Goal: Information Seeking & Learning: Learn about a topic

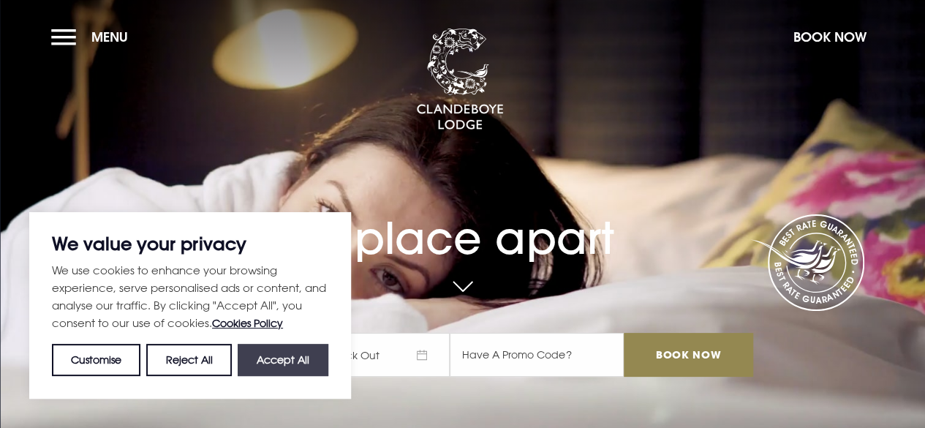
click at [316, 358] on button "Accept All" at bounding box center [283, 360] width 91 height 32
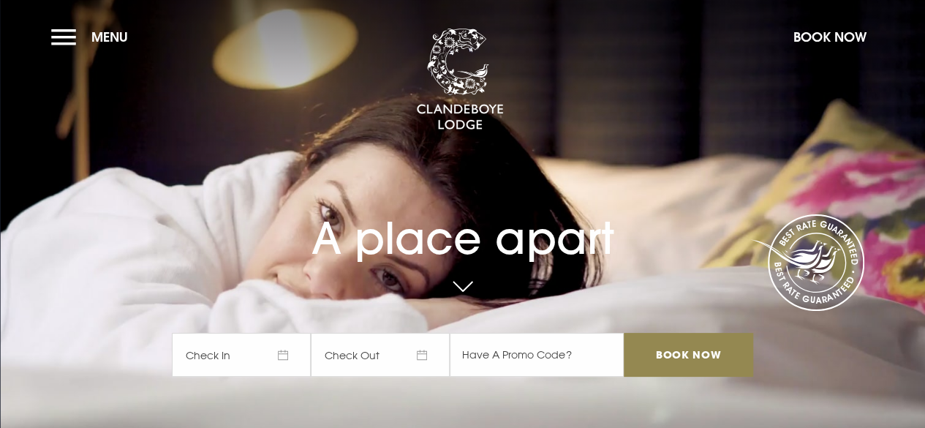
checkbox input "true"
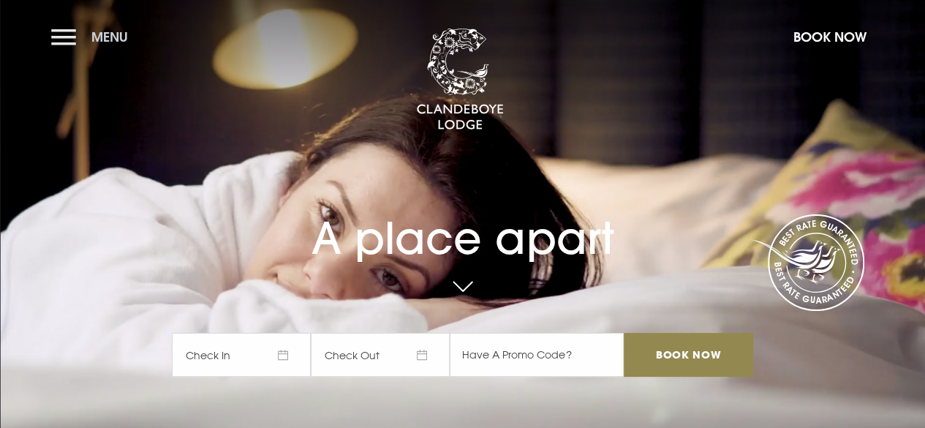
click at [63, 42] on button "Menu" at bounding box center [93, 36] width 84 height 31
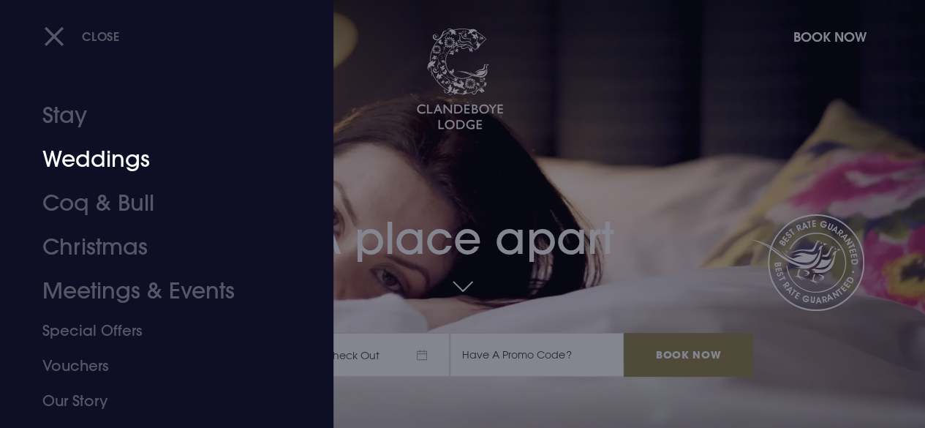
click at [94, 155] on link "Weddings" at bounding box center [156, 159] width 229 height 44
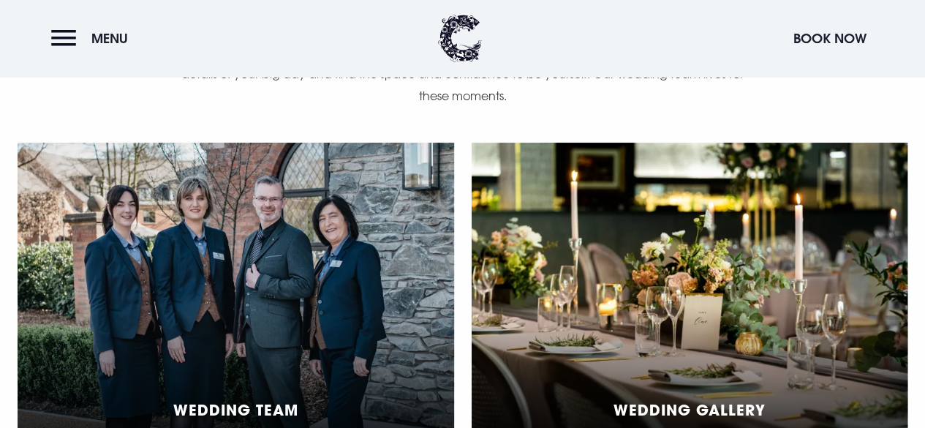
scroll to position [3070, 0]
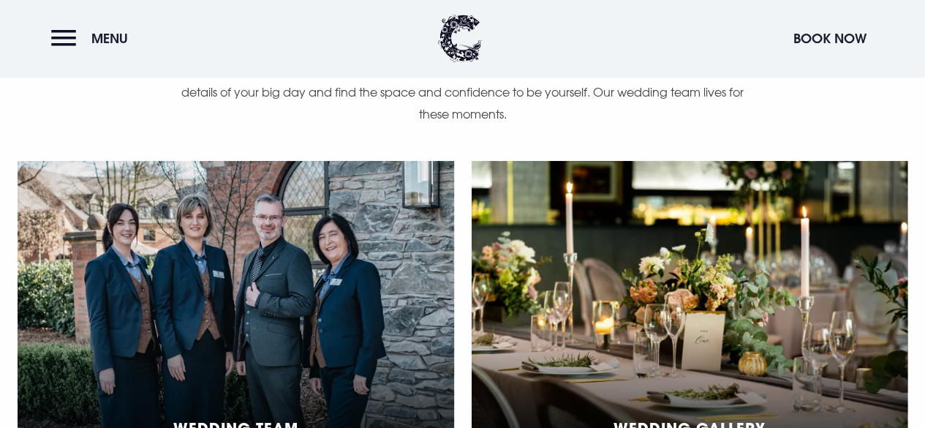
click at [614, 295] on div "Wedding Gallery" at bounding box center [689, 324] width 436 height 326
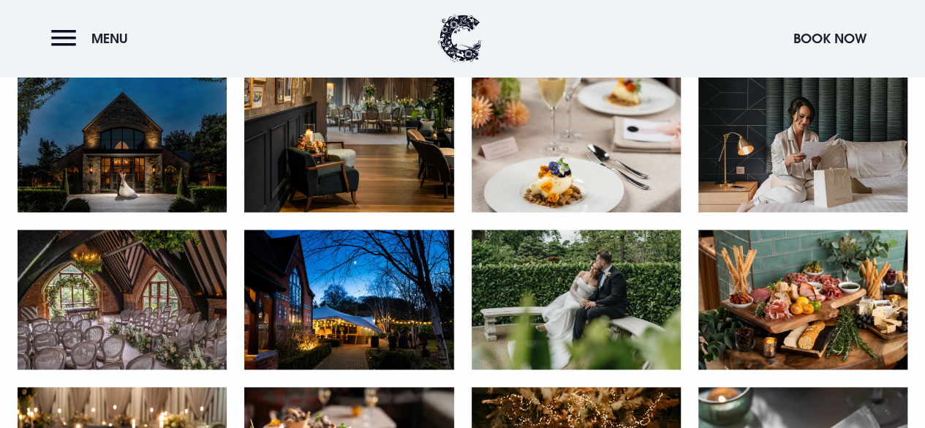
scroll to position [658, 0]
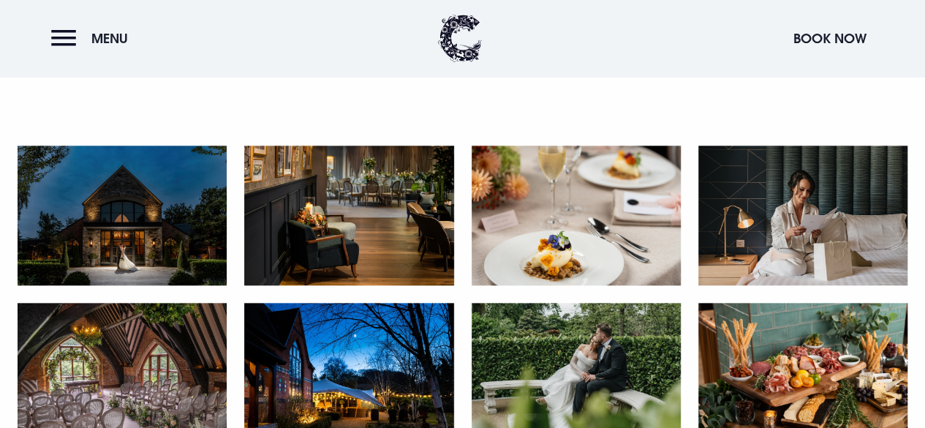
click at [92, 238] on img at bounding box center [122, 215] width 209 height 140
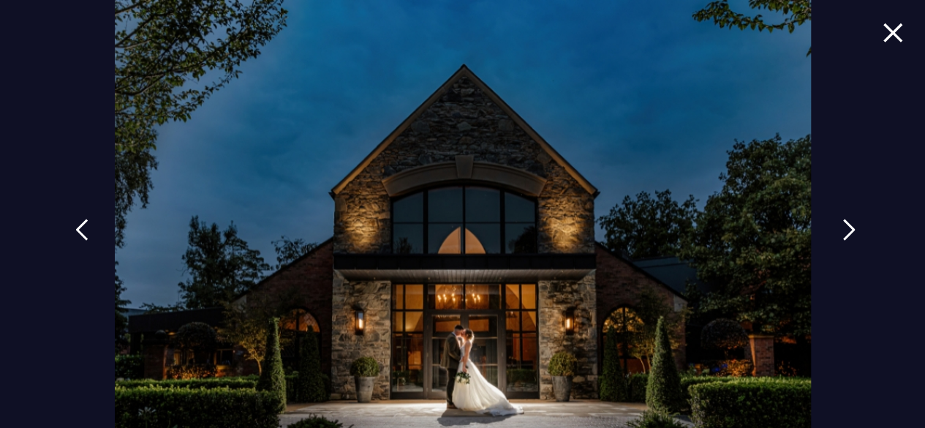
click at [830, 228] on link at bounding box center [848, 240] width 37 height 67
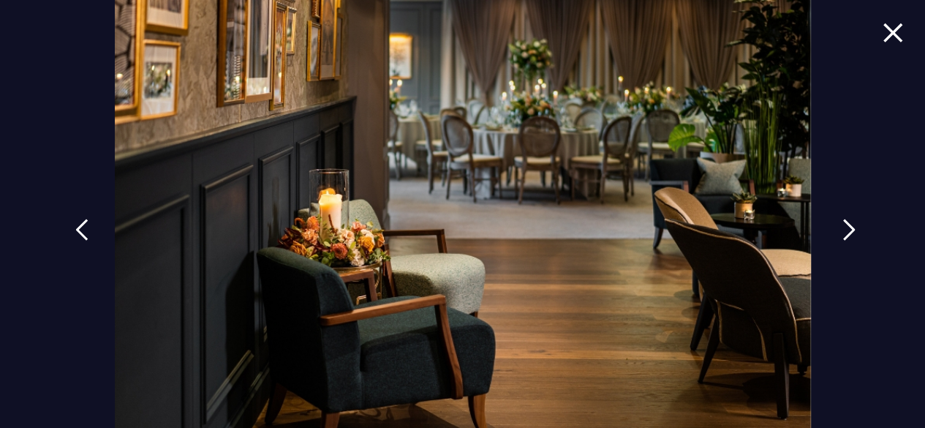
click at [830, 228] on link at bounding box center [848, 240] width 37 height 67
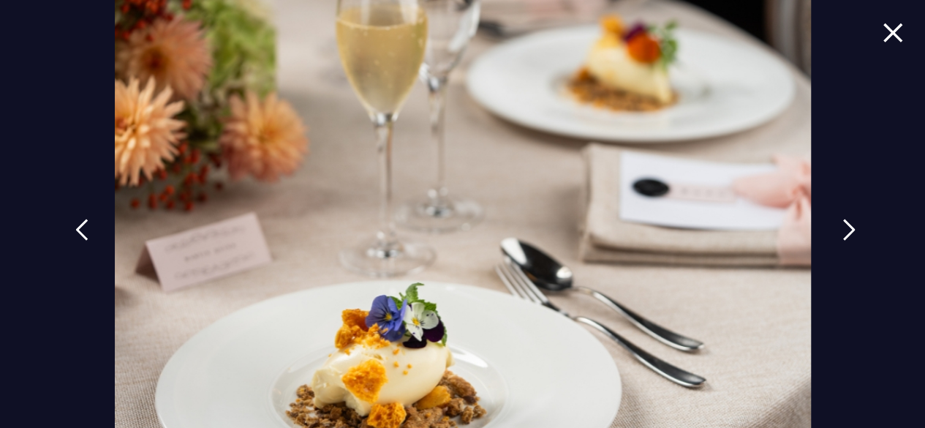
click at [846, 236] on img at bounding box center [848, 230] width 13 height 22
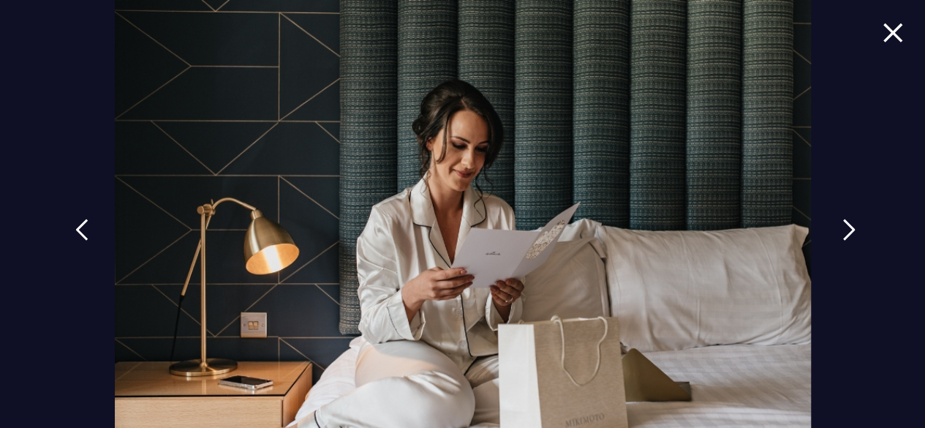
click at [846, 236] on img at bounding box center [848, 230] width 13 height 22
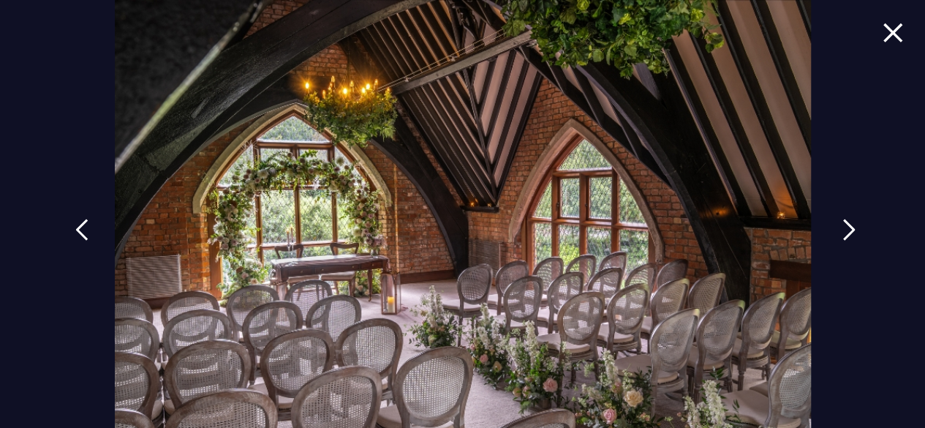
click at [846, 236] on img at bounding box center [848, 230] width 13 height 22
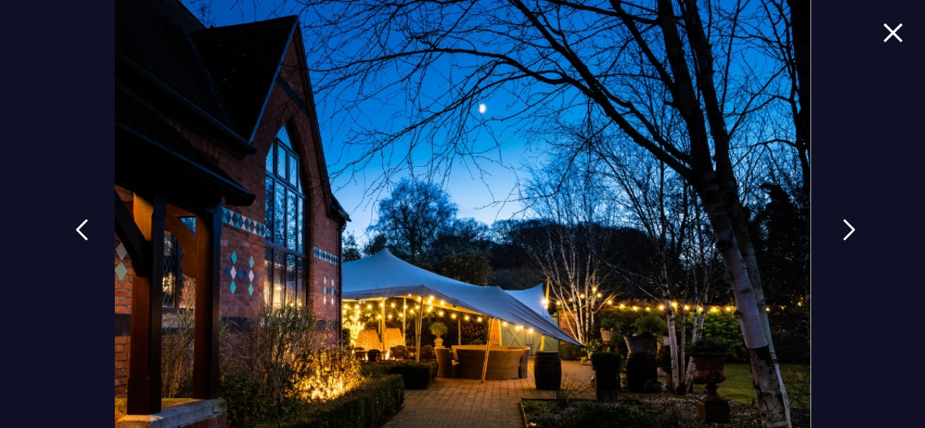
click at [846, 236] on img at bounding box center [848, 230] width 13 height 22
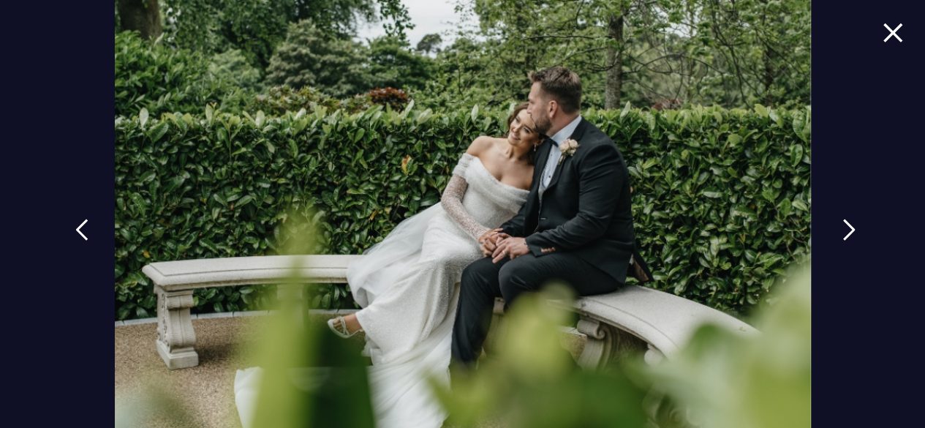
click at [846, 236] on img at bounding box center [848, 230] width 13 height 22
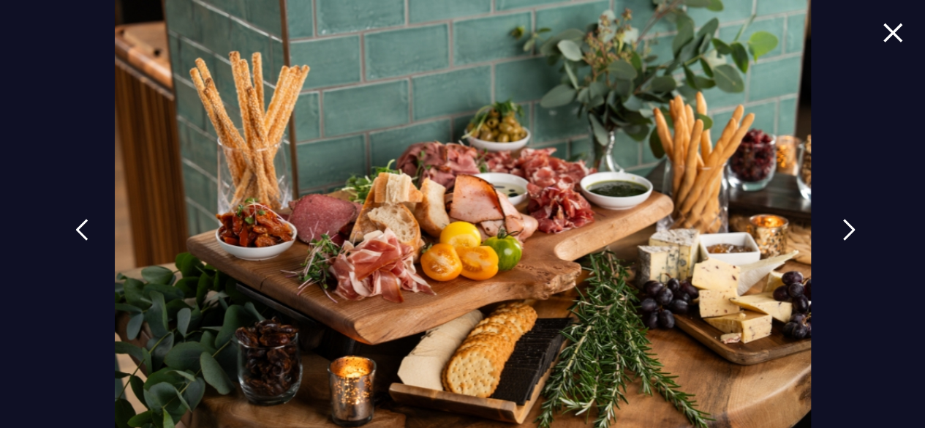
click at [846, 236] on img at bounding box center [848, 230] width 13 height 22
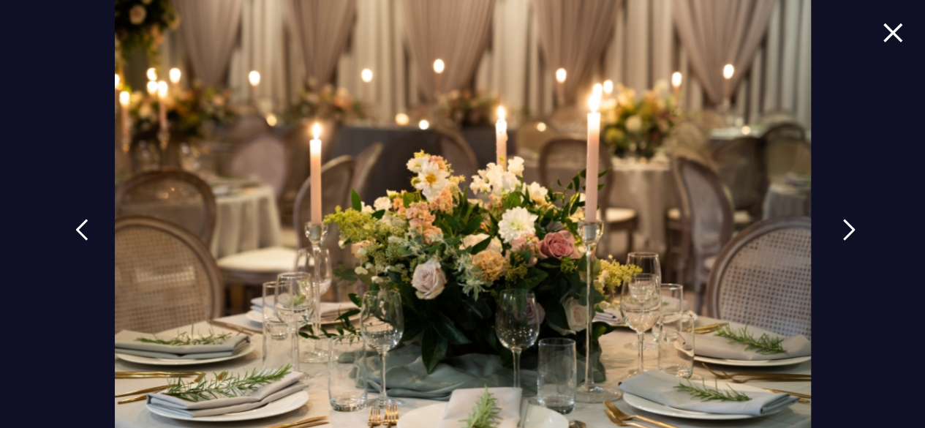
click at [846, 236] on img at bounding box center [848, 230] width 13 height 22
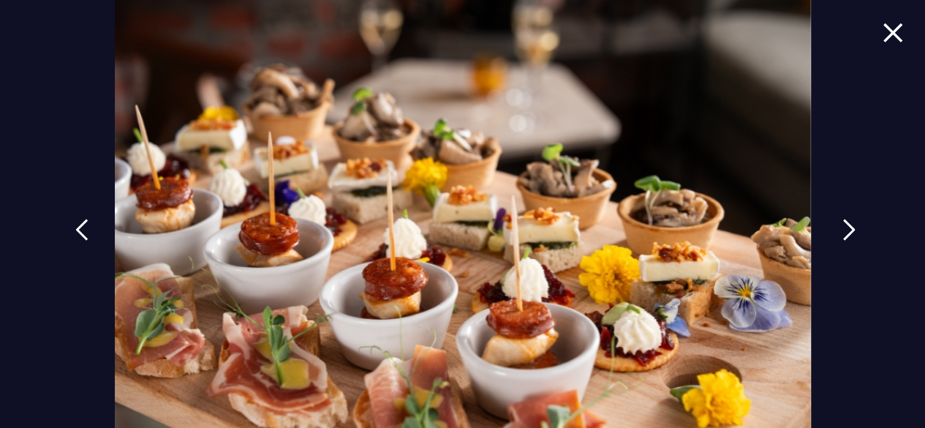
click at [846, 236] on img at bounding box center [848, 230] width 13 height 22
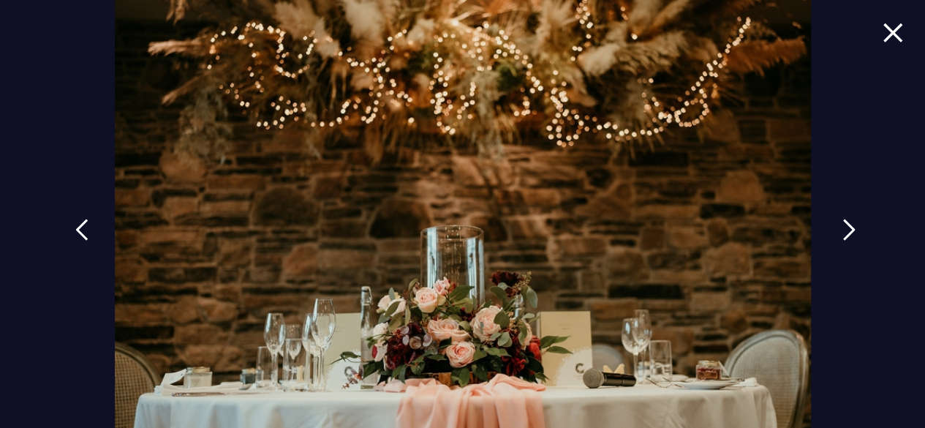
click at [845, 235] on img at bounding box center [848, 230] width 13 height 22
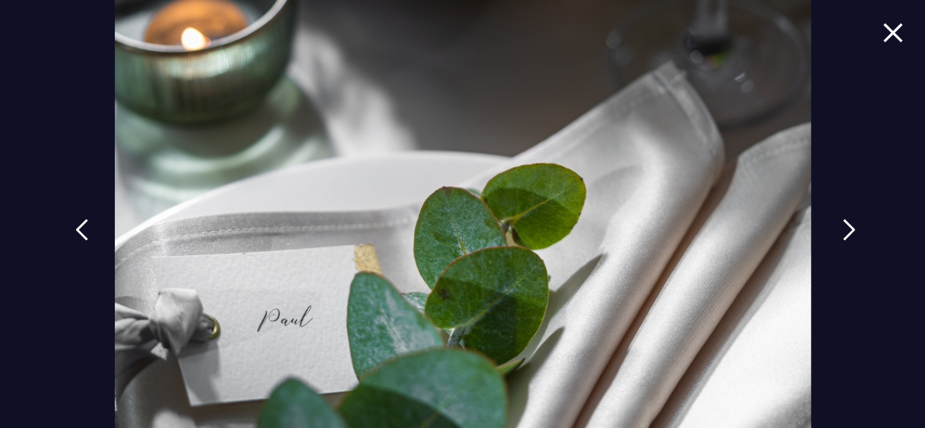
click at [843, 233] on img at bounding box center [848, 230] width 13 height 22
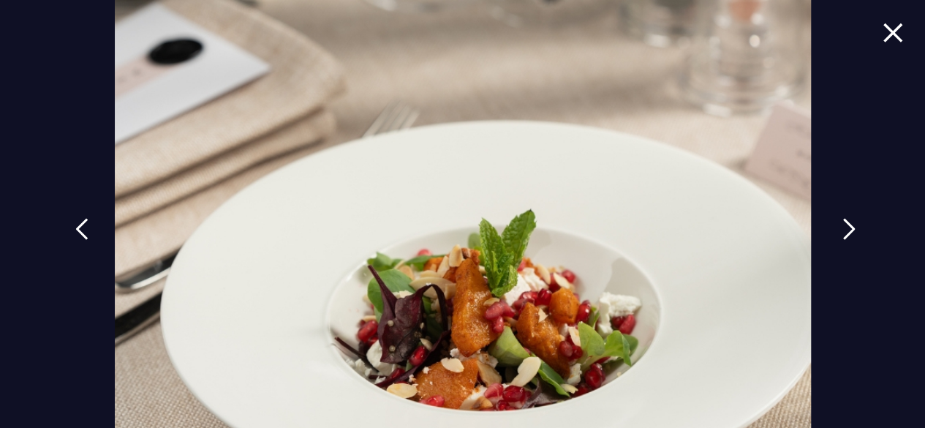
click at [843, 233] on img at bounding box center [848, 229] width 13 height 22
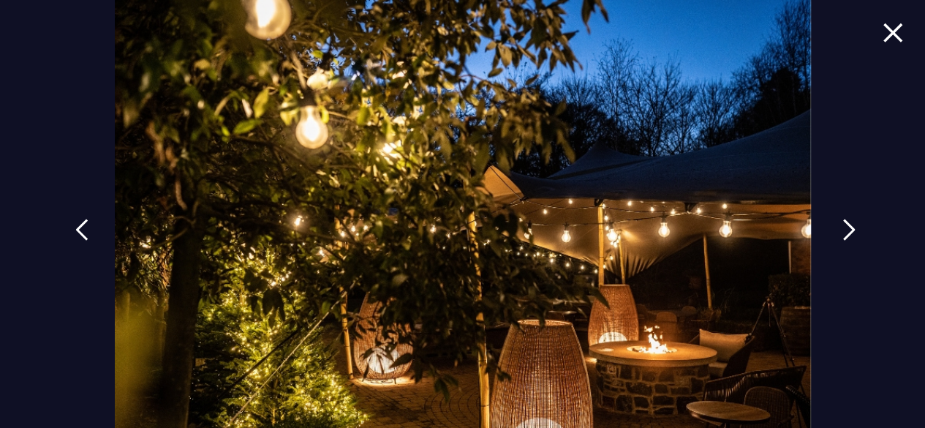
click at [843, 233] on img at bounding box center [848, 230] width 13 height 22
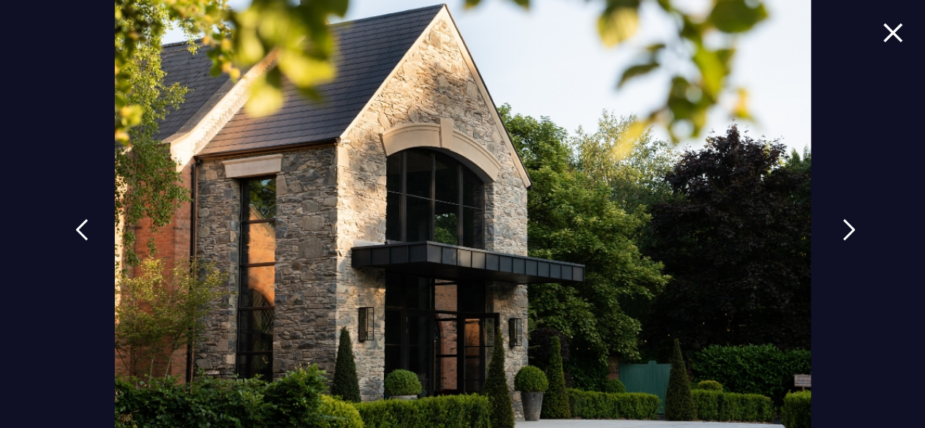
click at [843, 233] on img at bounding box center [848, 230] width 13 height 22
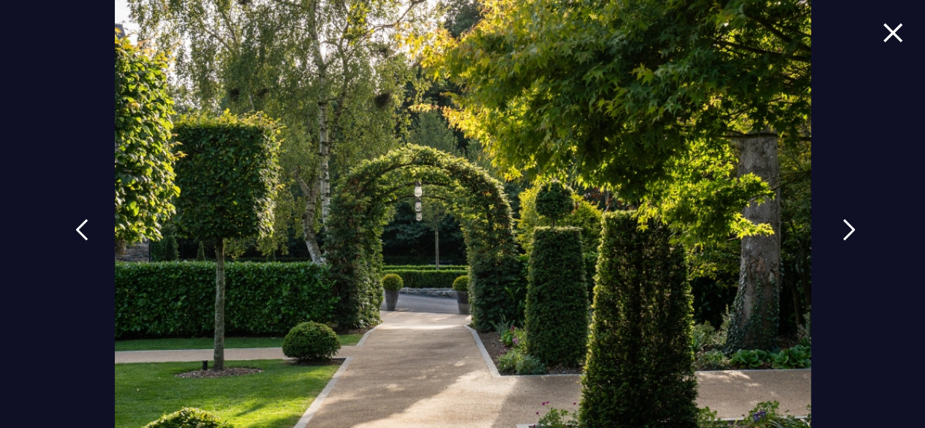
click at [842, 231] on img at bounding box center [848, 230] width 13 height 22
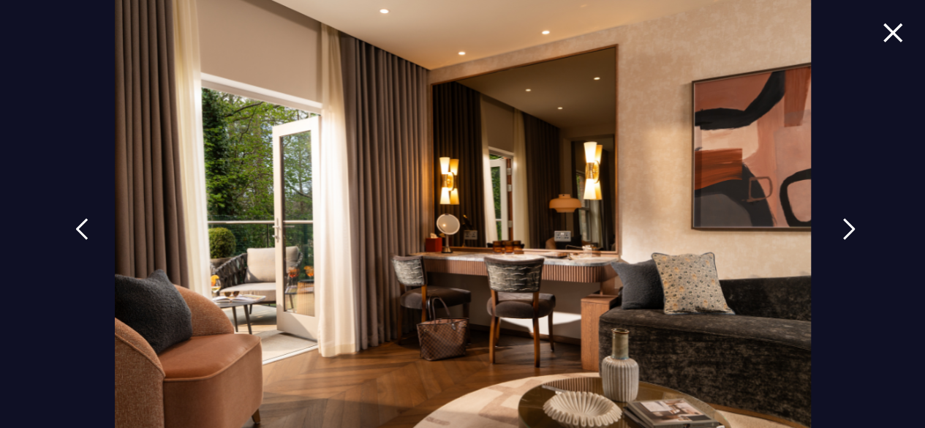
click at [842, 231] on img at bounding box center [848, 229] width 13 height 22
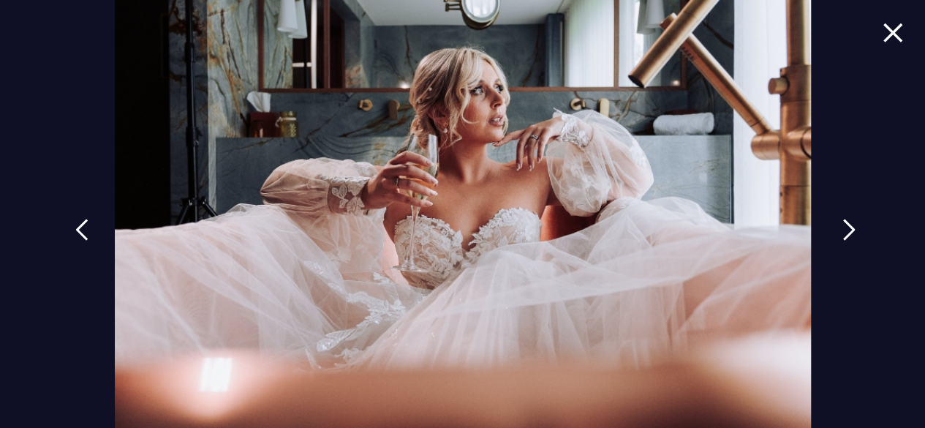
click at [842, 231] on img at bounding box center [848, 230] width 13 height 22
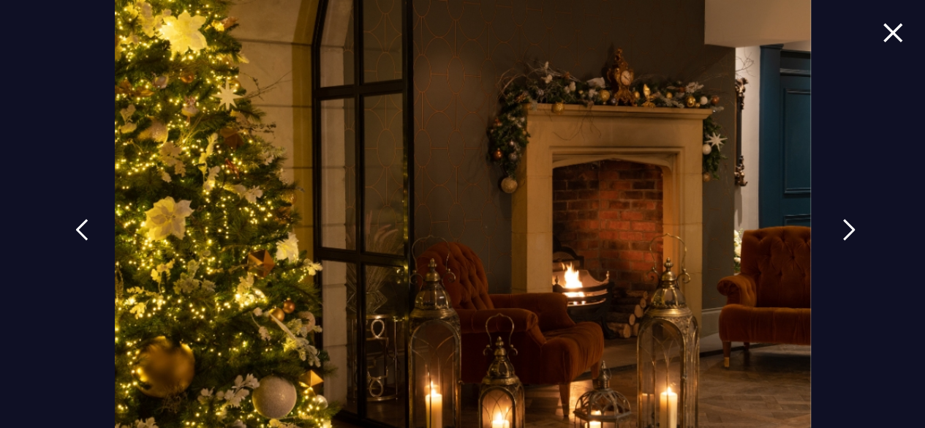
click at [842, 231] on img at bounding box center [848, 230] width 13 height 22
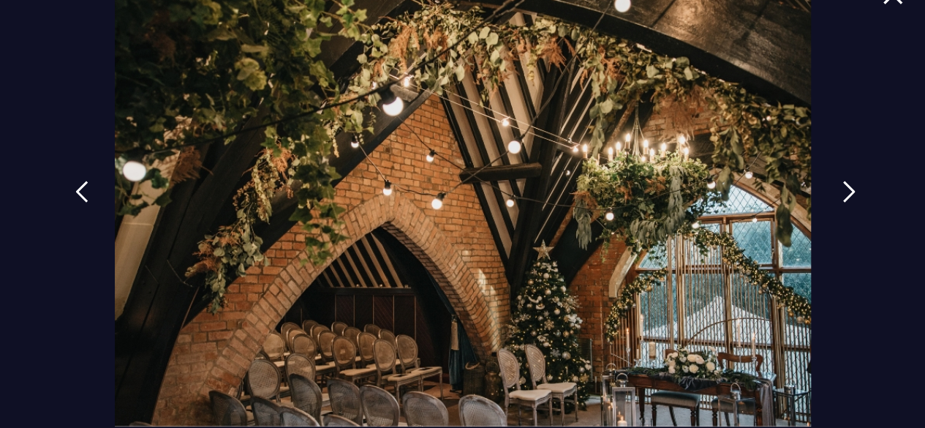
scroll to position [58, 0]
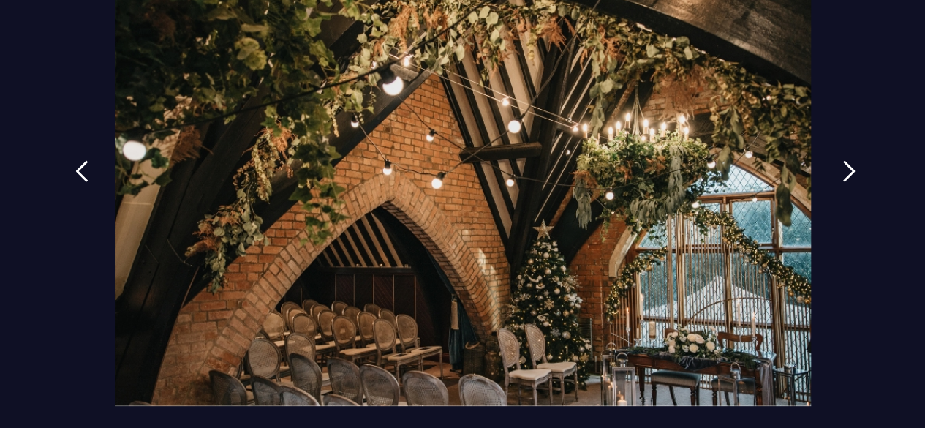
click at [847, 179] on img at bounding box center [848, 171] width 13 height 22
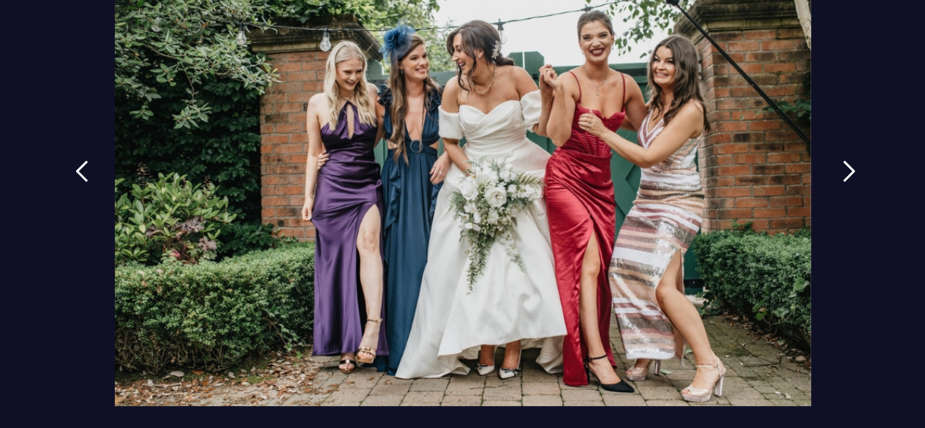
click at [847, 179] on img at bounding box center [848, 171] width 13 height 22
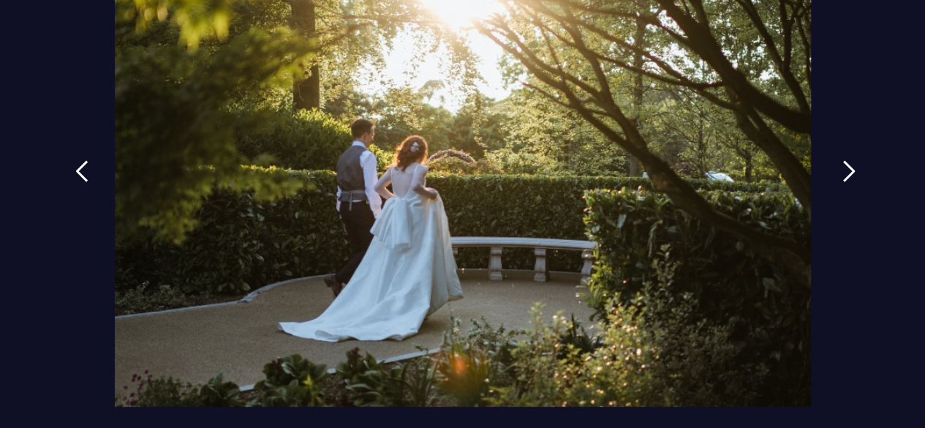
click at [847, 179] on img at bounding box center [848, 171] width 13 height 22
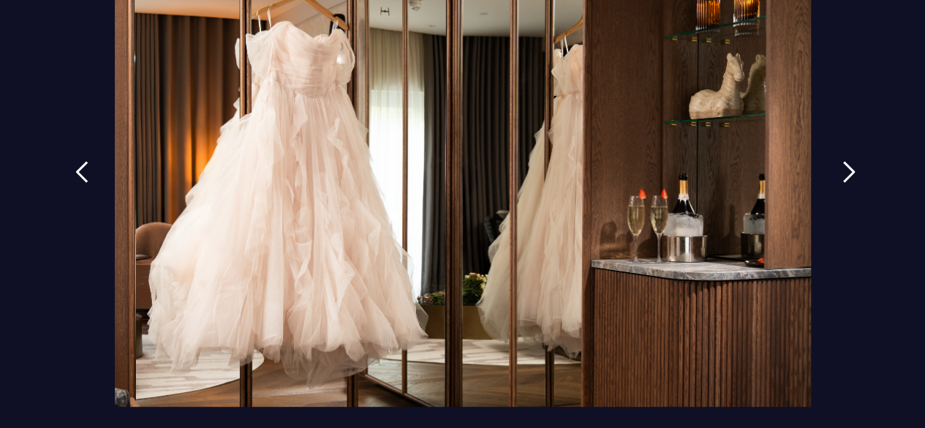
click at [847, 179] on img at bounding box center [848, 172] width 13 height 22
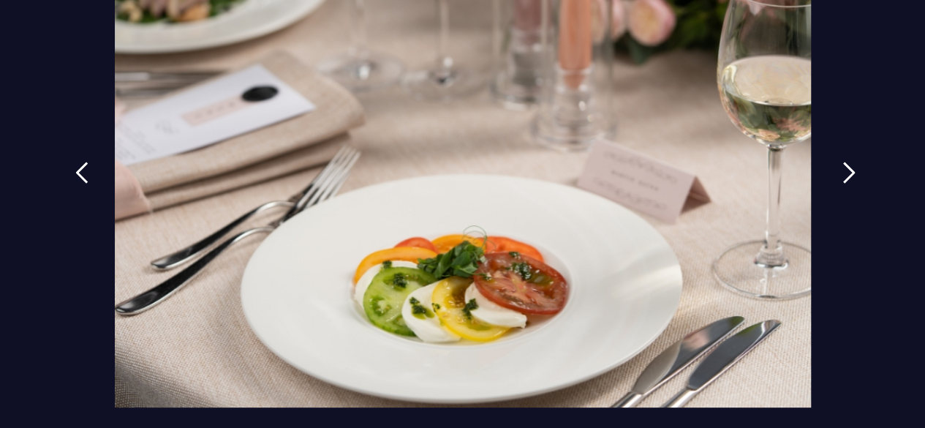
click at [847, 179] on img at bounding box center [848, 173] width 13 height 22
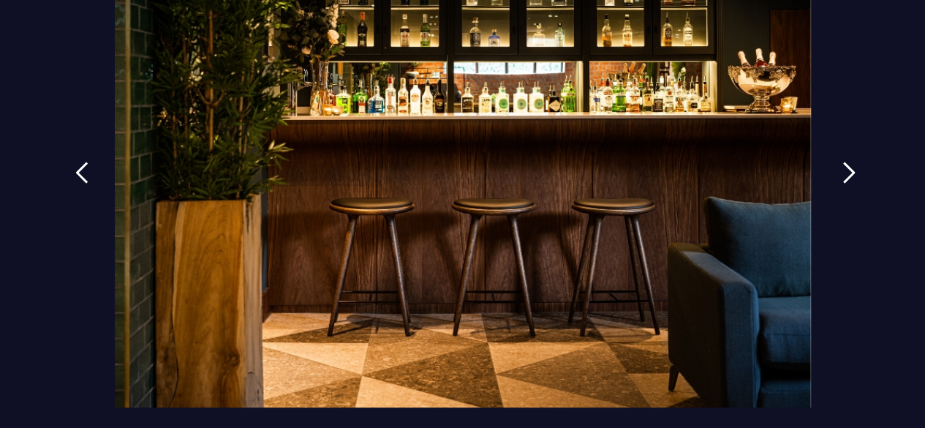
click at [847, 179] on img at bounding box center [848, 173] width 13 height 22
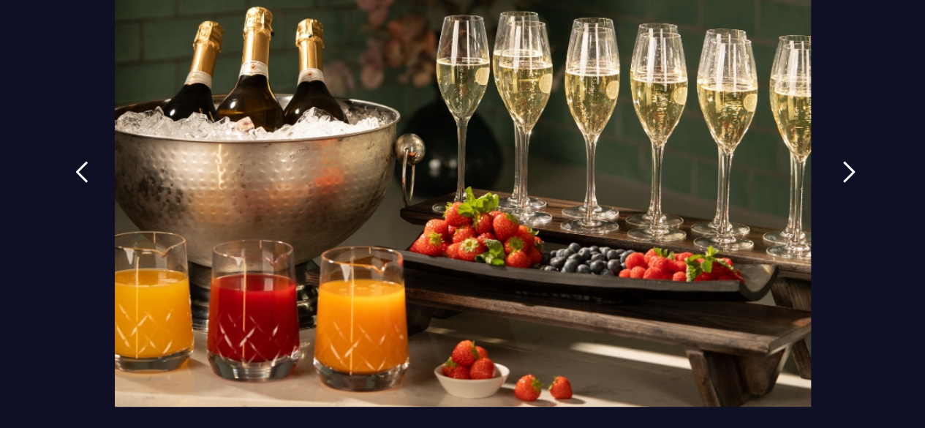
click at [847, 179] on img at bounding box center [848, 172] width 13 height 22
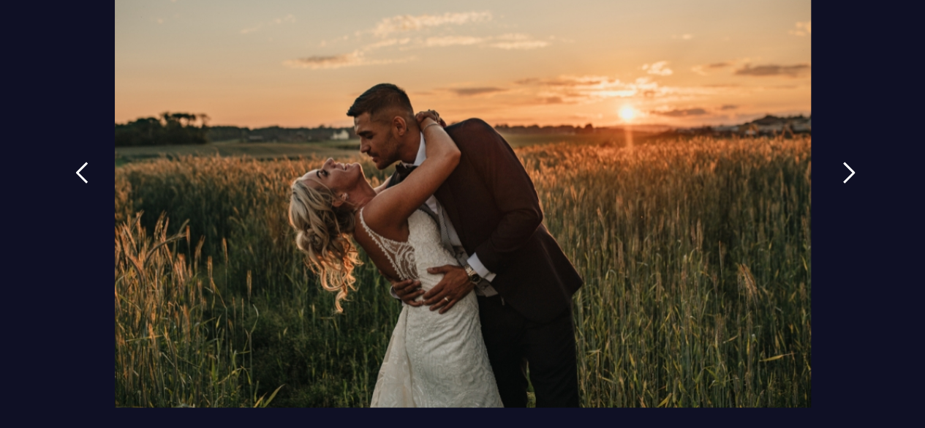
click at [847, 179] on img at bounding box center [848, 173] width 13 height 22
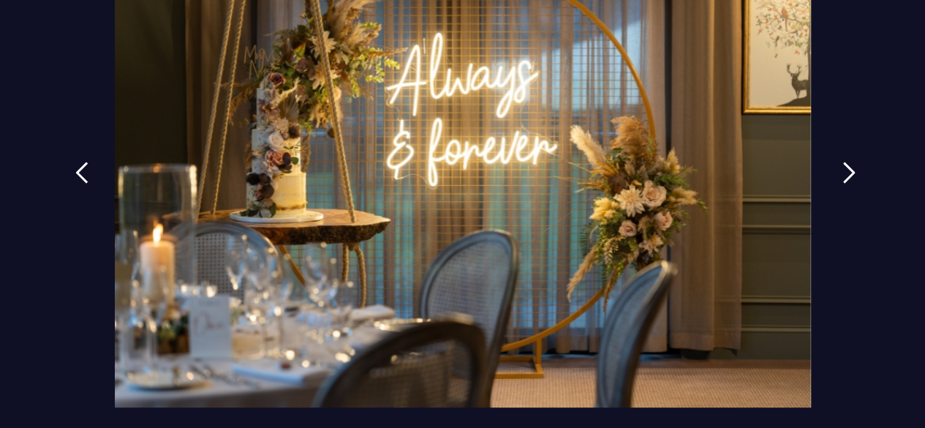
click at [847, 179] on img at bounding box center [848, 173] width 13 height 22
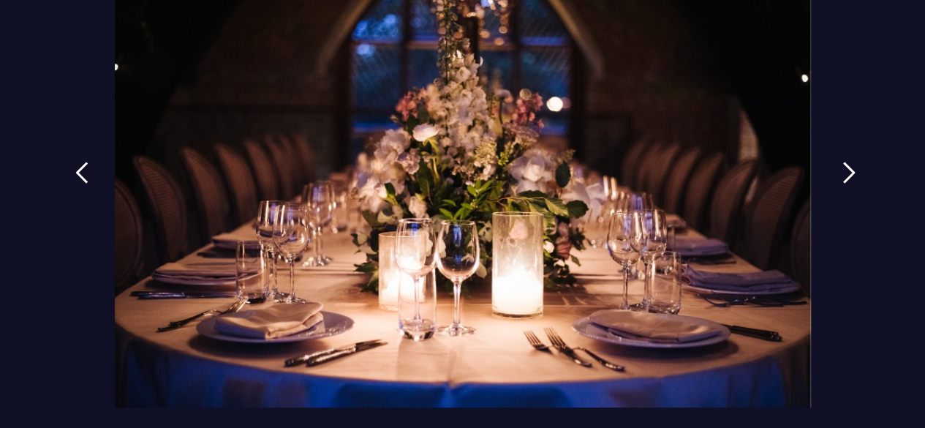
click at [847, 179] on img at bounding box center [848, 173] width 13 height 22
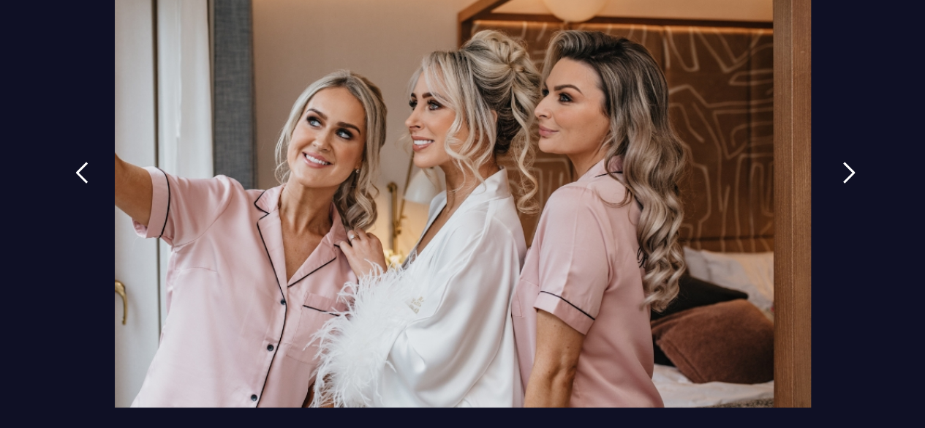
click at [847, 179] on img at bounding box center [848, 173] width 13 height 22
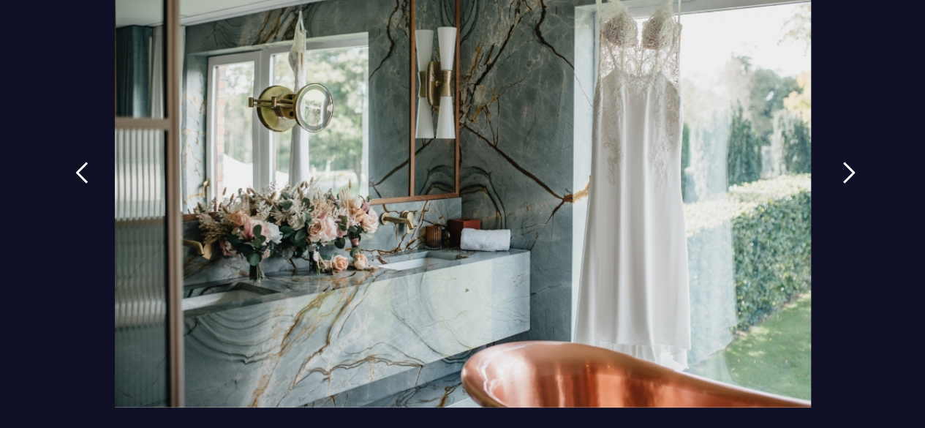
click at [847, 179] on img at bounding box center [848, 173] width 13 height 22
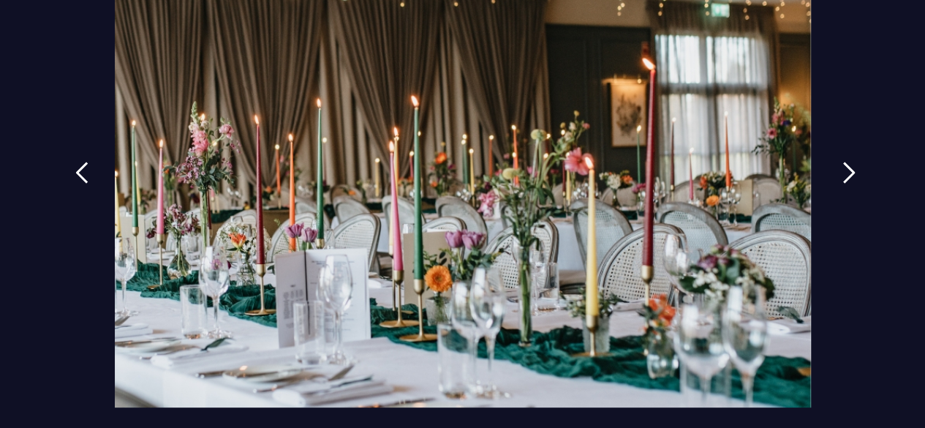
click at [847, 179] on img at bounding box center [848, 173] width 13 height 22
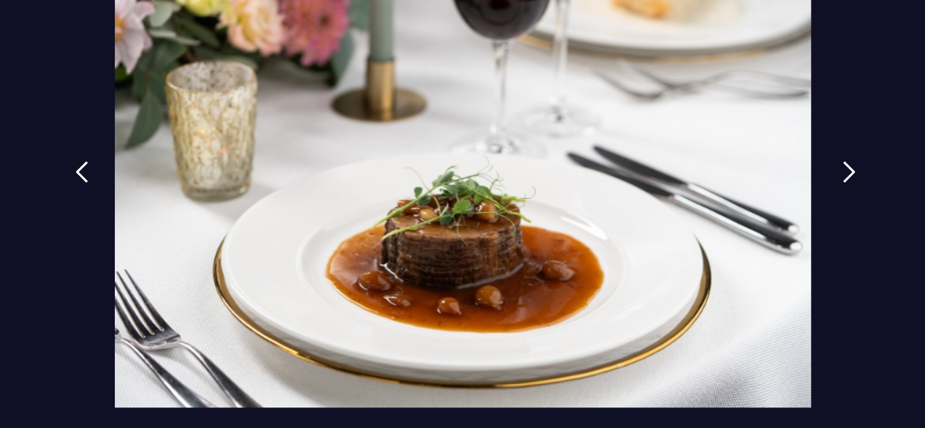
click at [847, 179] on img at bounding box center [848, 172] width 13 height 22
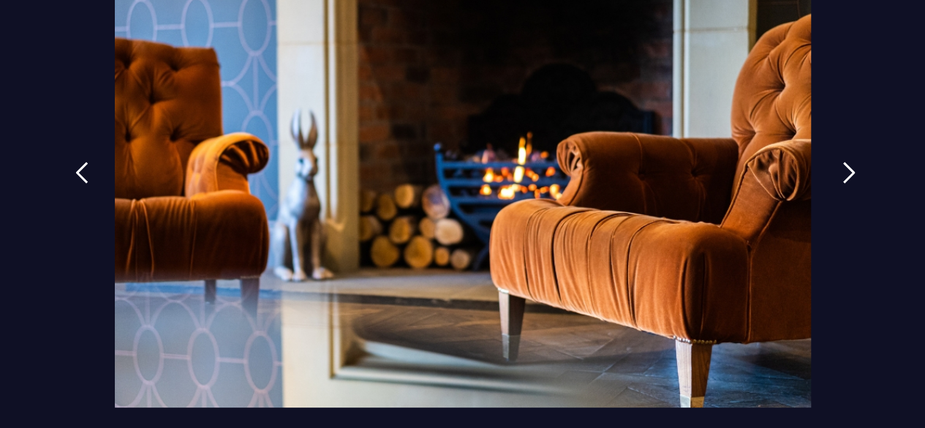
click at [847, 179] on img at bounding box center [848, 173] width 13 height 22
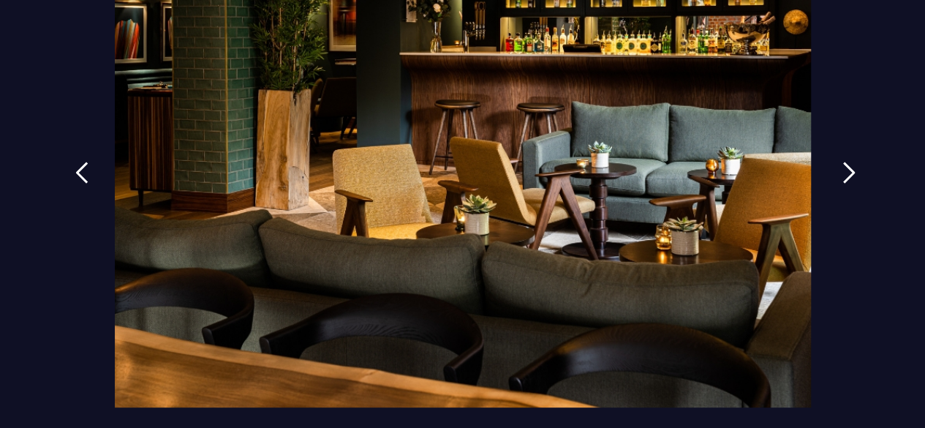
click at [847, 179] on img at bounding box center [848, 173] width 13 height 22
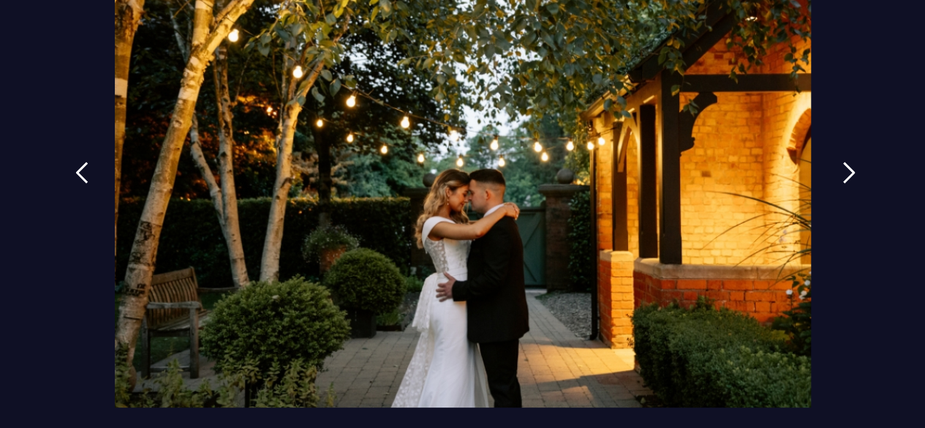
click at [847, 179] on img at bounding box center [848, 173] width 13 height 22
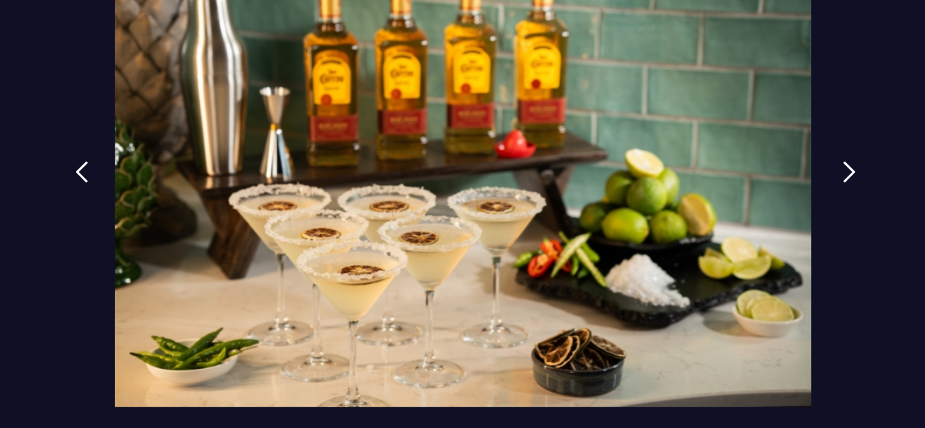
click at [847, 179] on img at bounding box center [848, 172] width 13 height 22
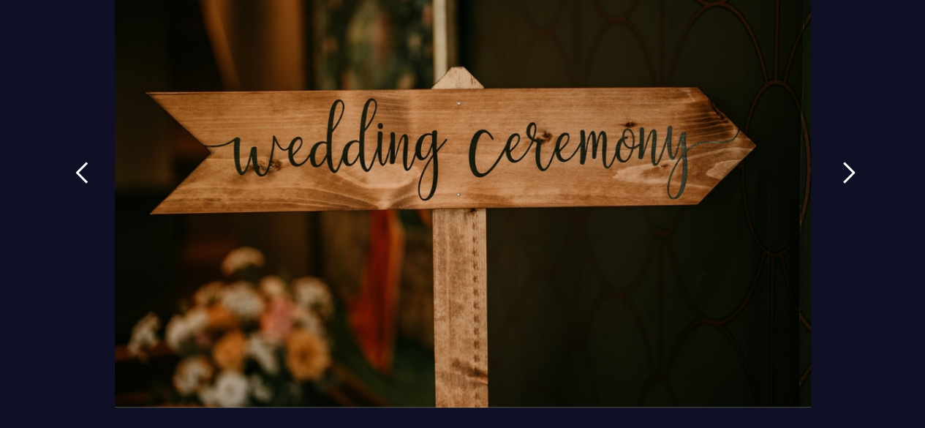
click at [847, 179] on img at bounding box center [848, 173] width 13 height 22
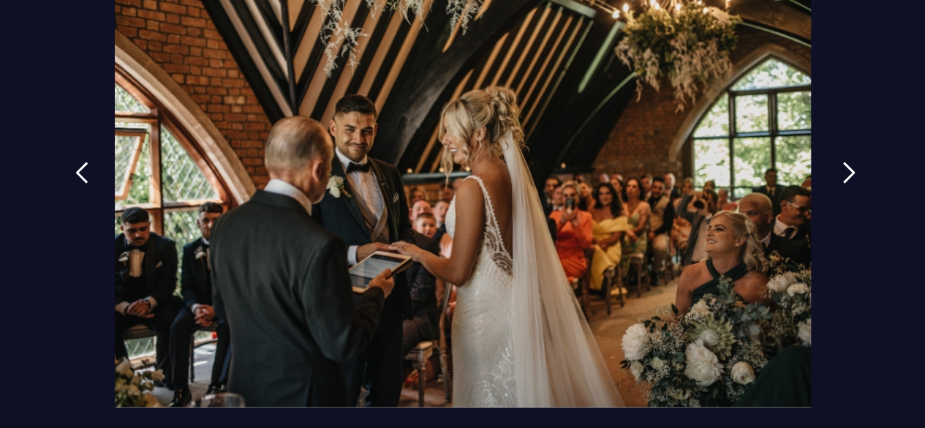
click at [847, 179] on img at bounding box center [848, 173] width 13 height 22
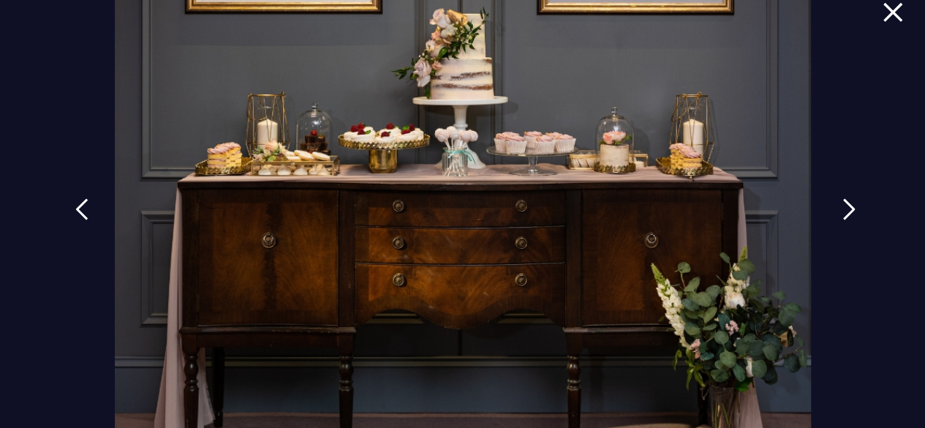
scroll to position [0, 0]
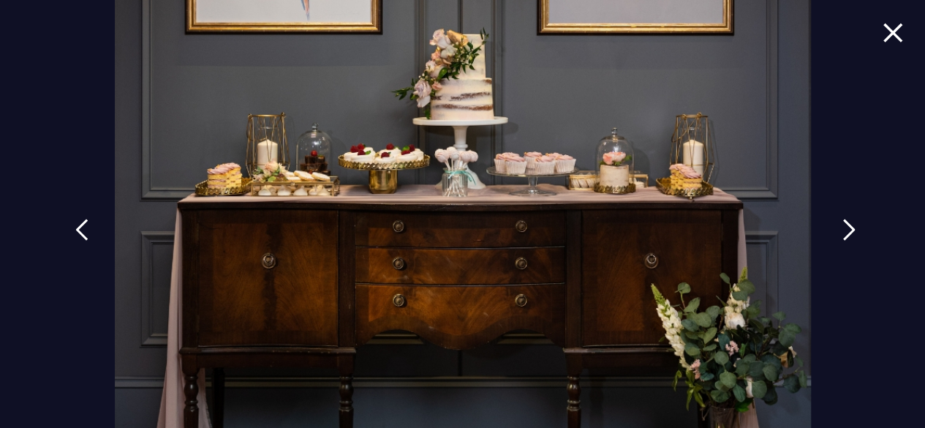
click at [842, 232] on img at bounding box center [848, 230] width 13 height 22
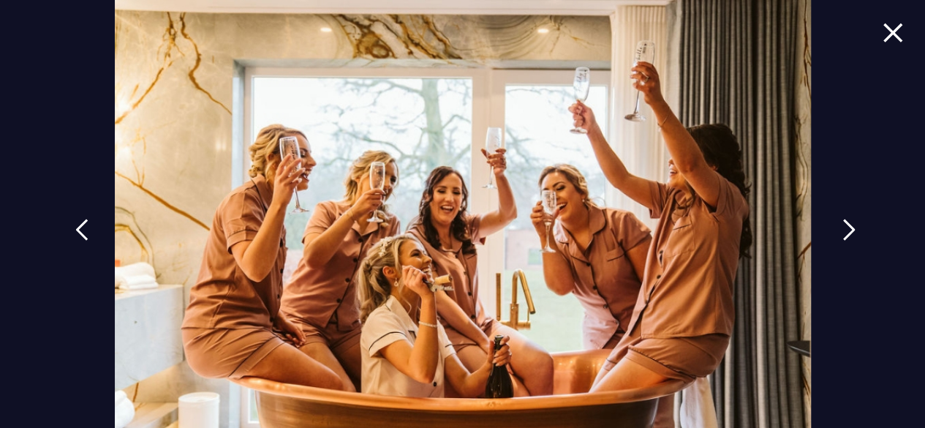
click at [842, 232] on img at bounding box center [848, 230] width 13 height 22
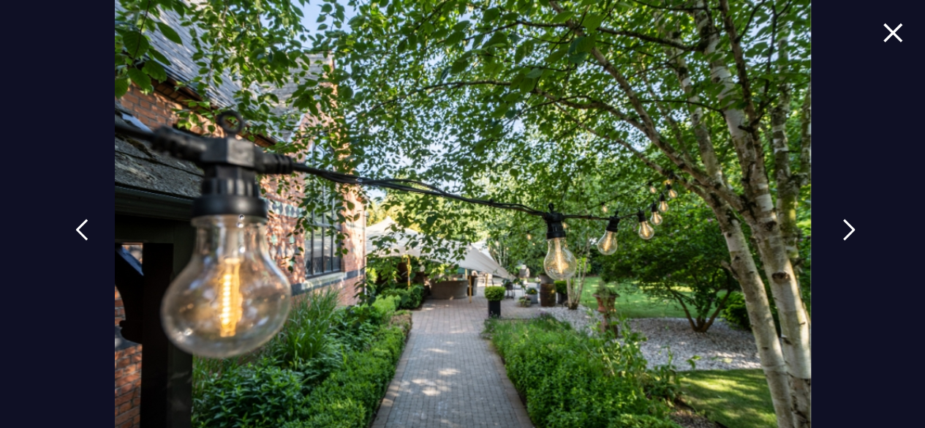
click at [842, 232] on img at bounding box center [848, 230] width 13 height 22
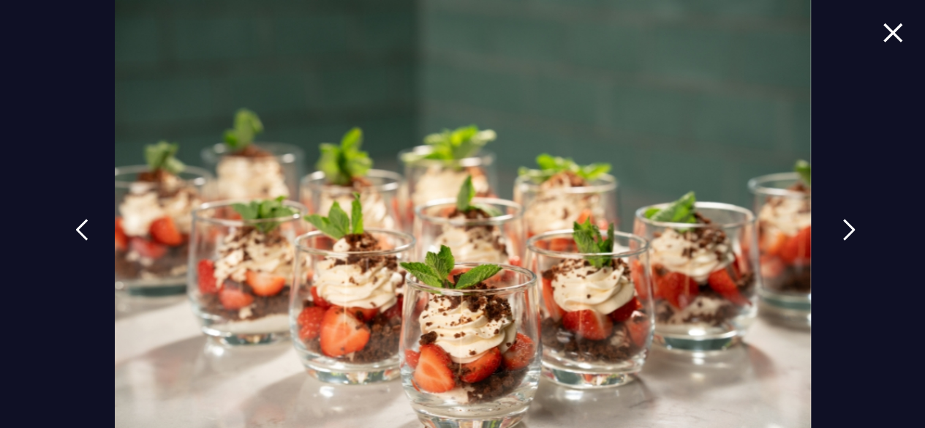
click at [842, 232] on img at bounding box center [848, 230] width 13 height 22
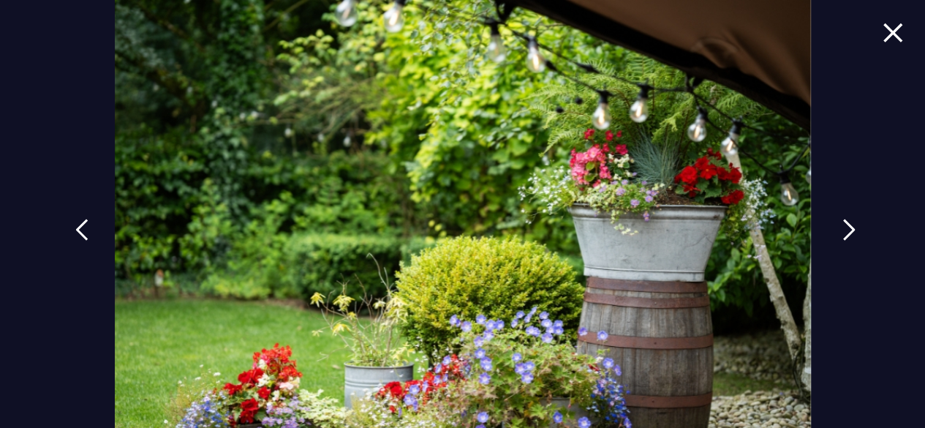
click at [842, 232] on img at bounding box center [848, 230] width 13 height 22
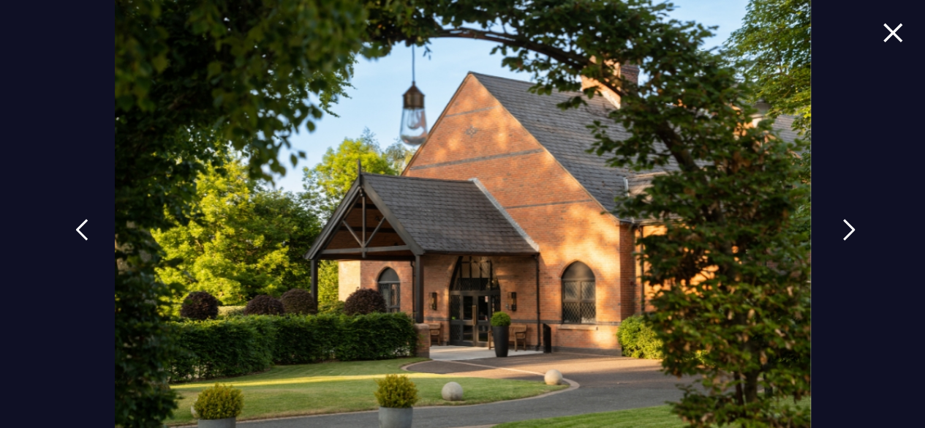
click at [842, 232] on img at bounding box center [848, 230] width 13 height 22
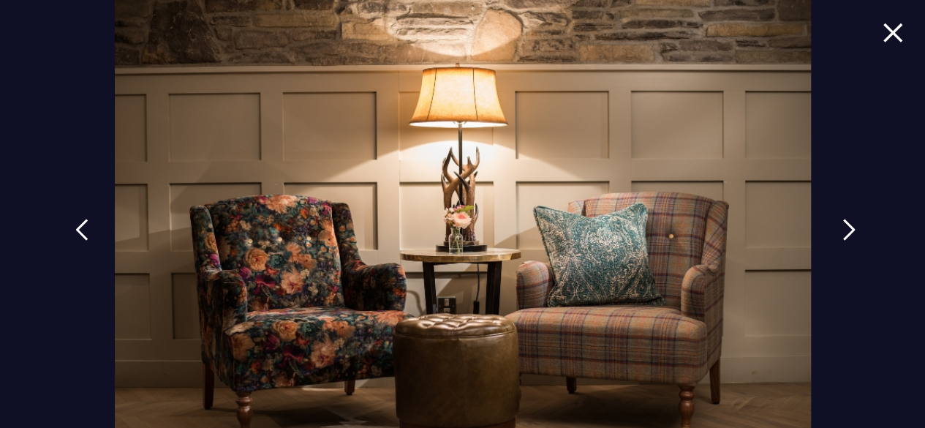
click at [842, 232] on img at bounding box center [848, 230] width 13 height 22
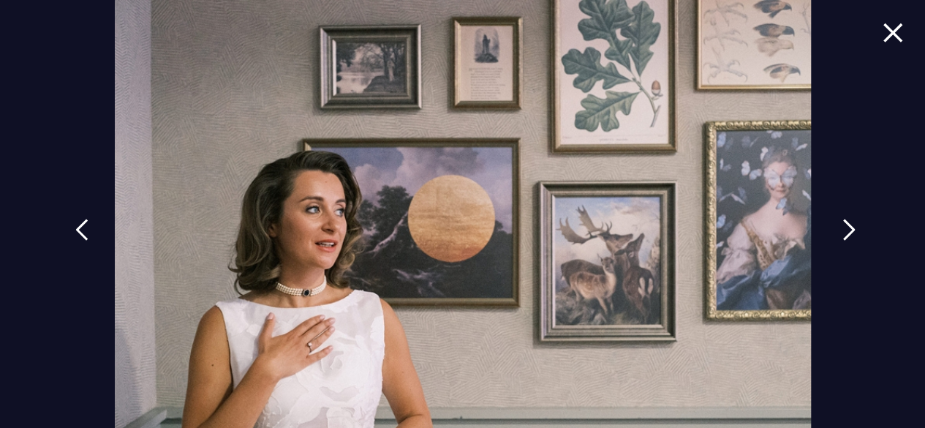
click at [842, 232] on img at bounding box center [848, 230] width 13 height 22
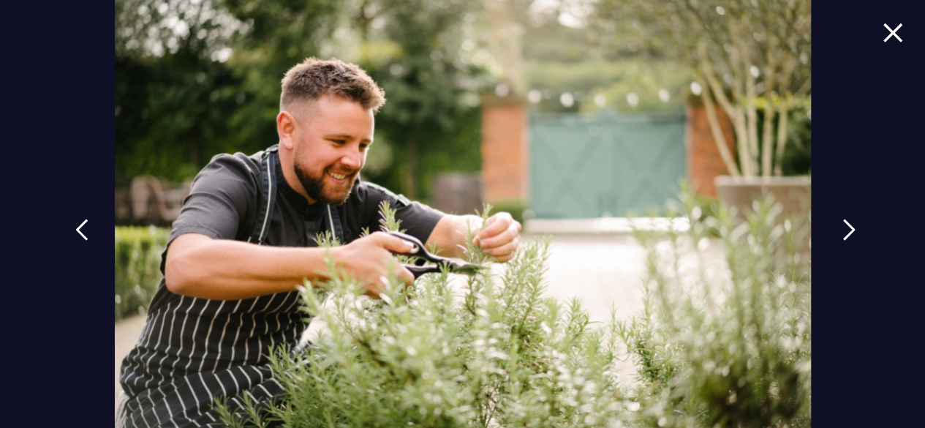
click at [842, 232] on img at bounding box center [848, 230] width 13 height 22
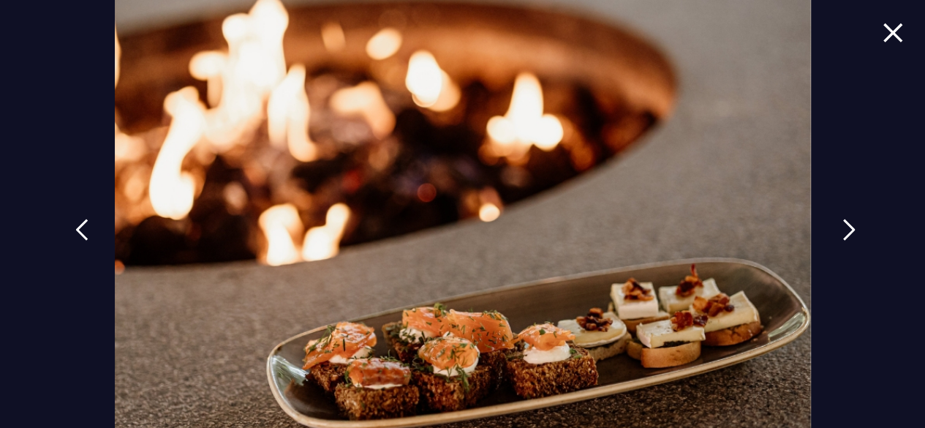
click at [842, 232] on img at bounding box center [848, 230] width 13 height 22
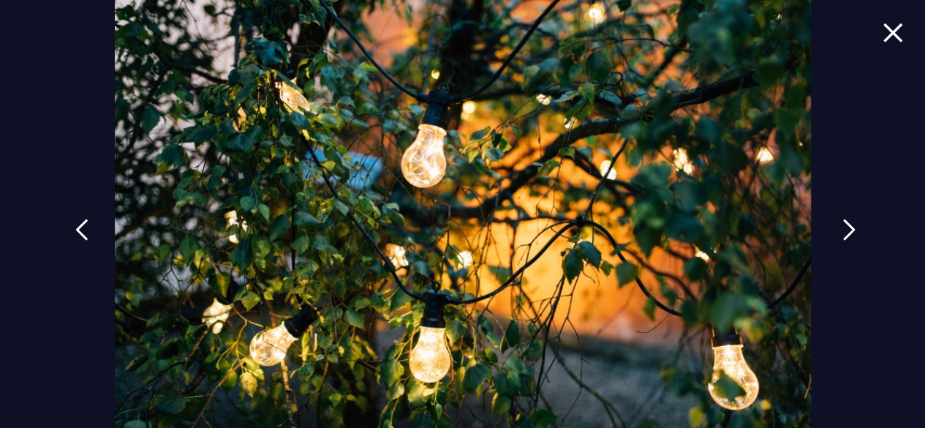
click at [842, 232] on img at bounding box center [848, 230] width 13 height 22
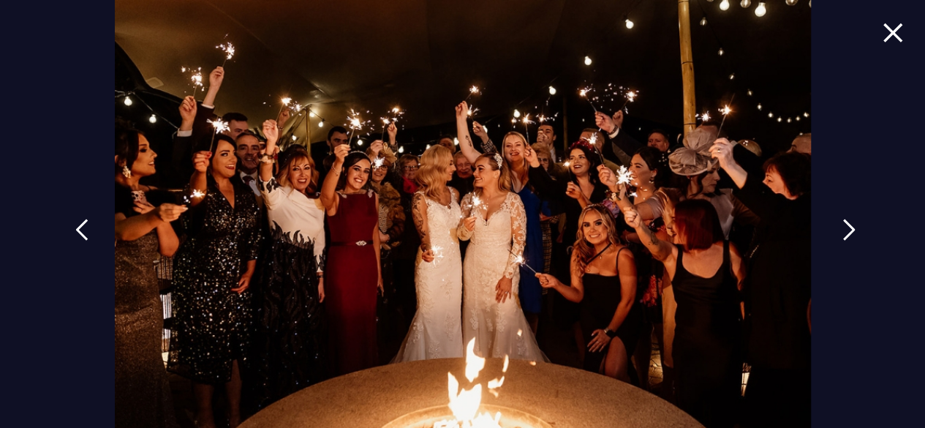
click at [842, 232] on img at bounding box center [848, 230] width 13 height 22
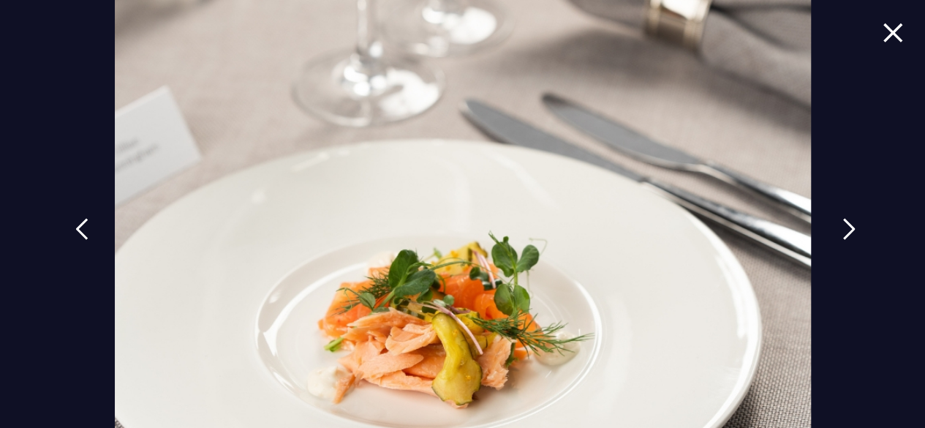
click at [842, 232] on img at bounding box center [848, 229] width 13 height 22
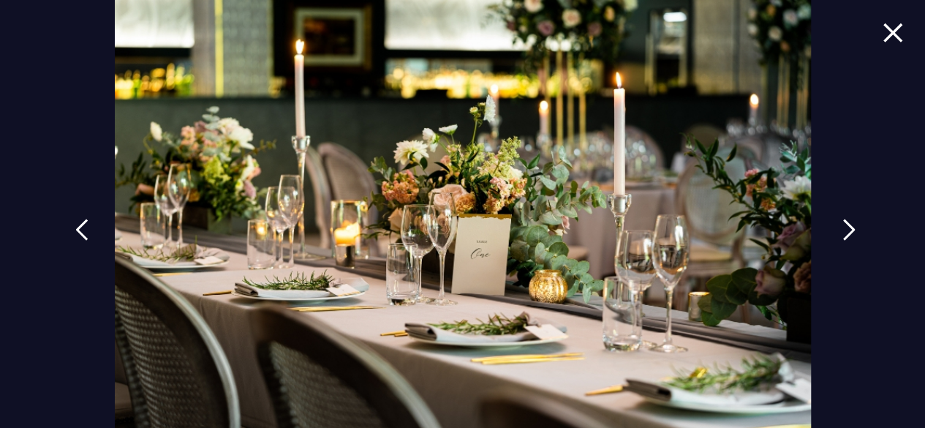
click at [842, 232] on img at bounding box center [848, 230] width 13 height 22
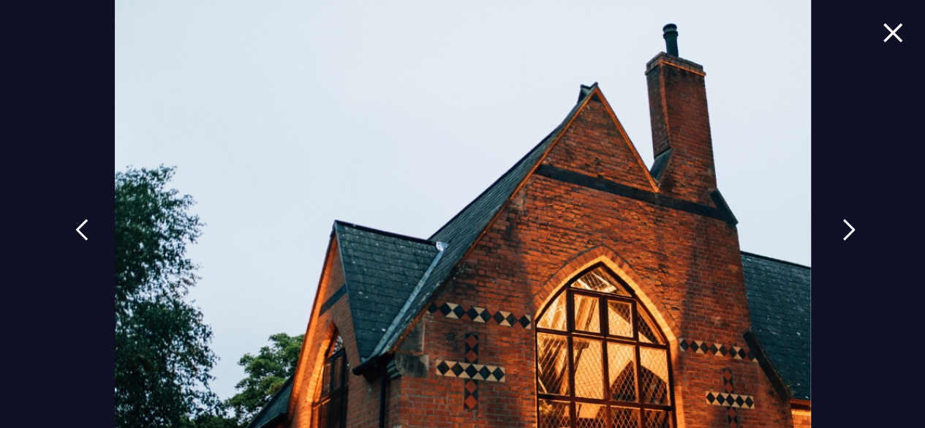
click at [842, 232] on img at bounding box center [848, 230] width 13 height 22
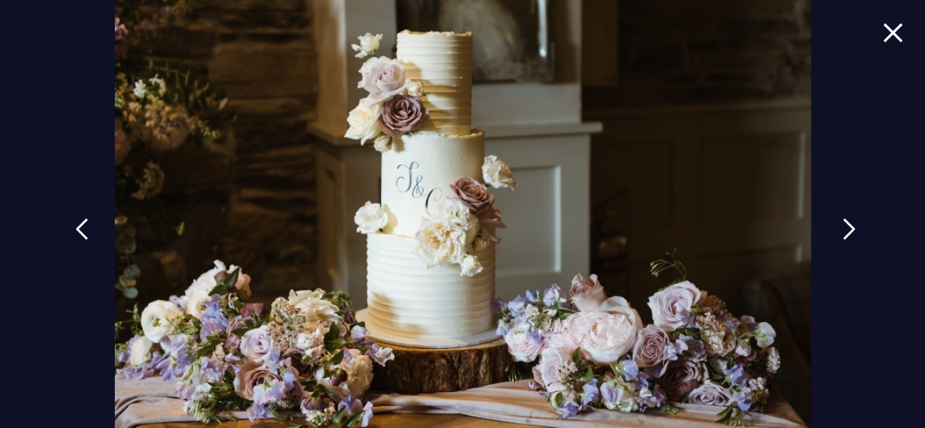
click at [842, 232] on img at bounding box center [848, 229] width 13 height 22
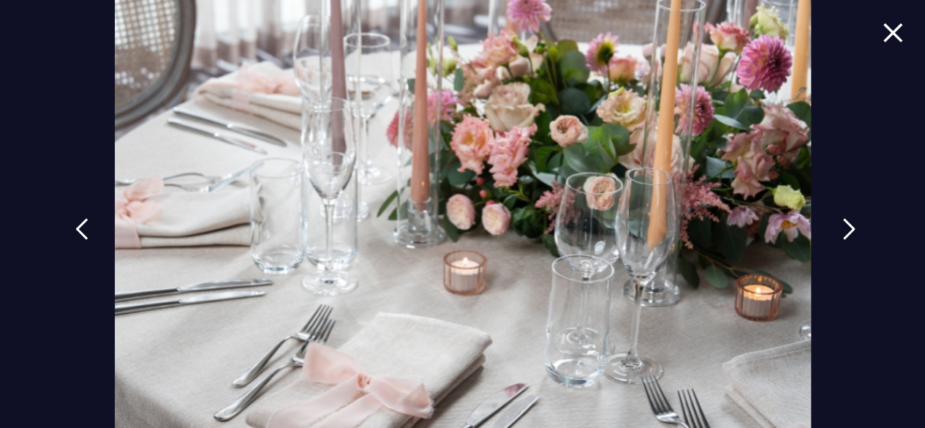
click at [842, 232] on img at bounding box center [848, 229] width 13 height 22
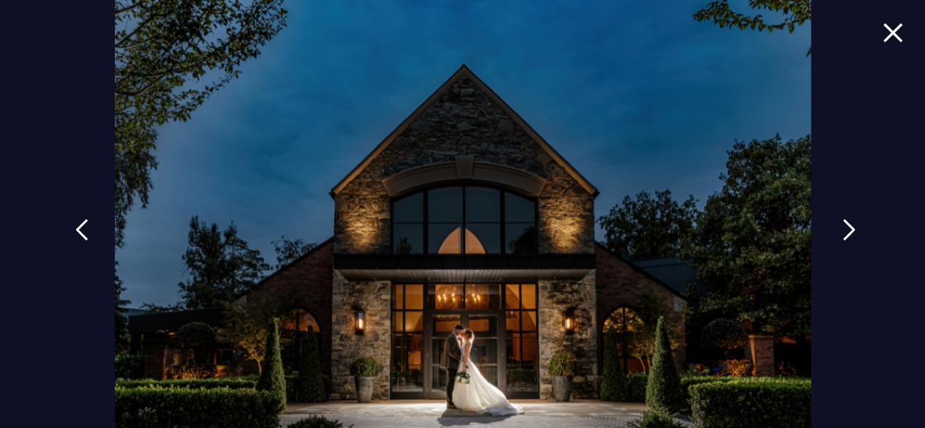
click at [842, 232] on img at bounding box center [848, 230] width 13 height 22
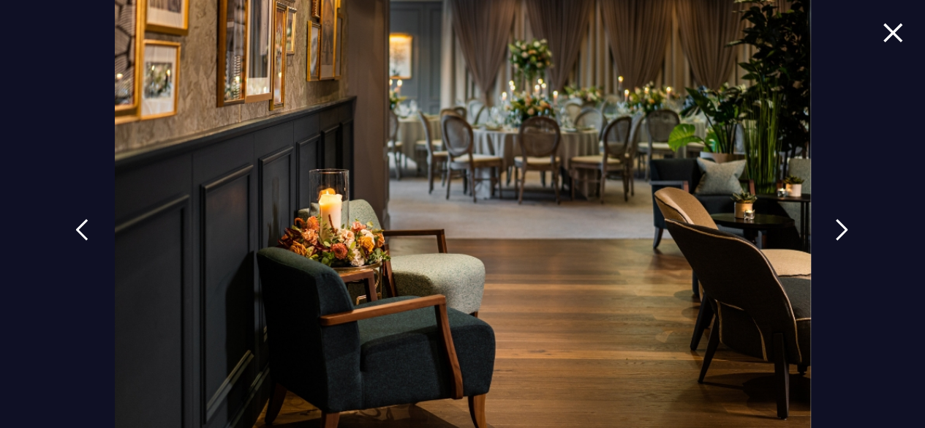
click at [883, 33] on img at bounding box center [892, 33] width 20 height 20
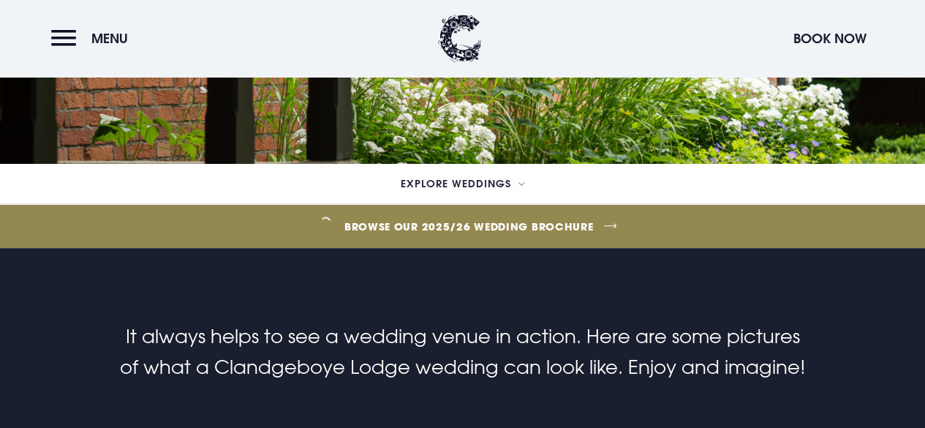
scroll to position [232, 0]
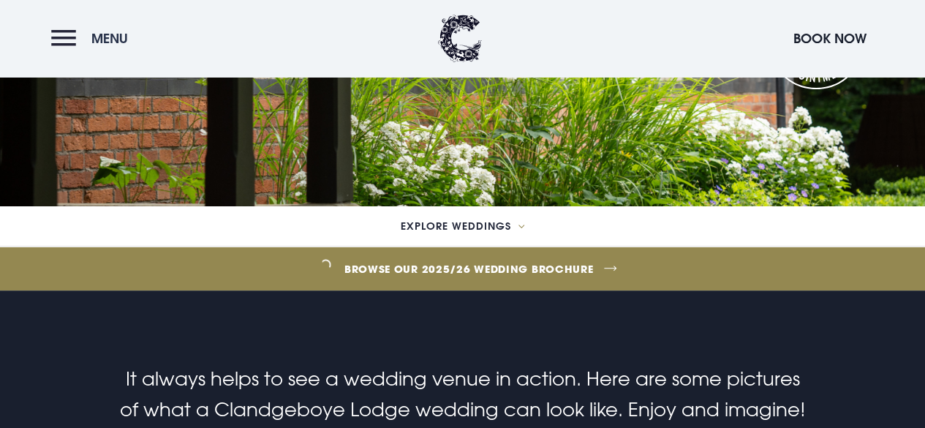
click at [71, 31] on button "Menu" at bounding box center [93, 38] width 84 height 31
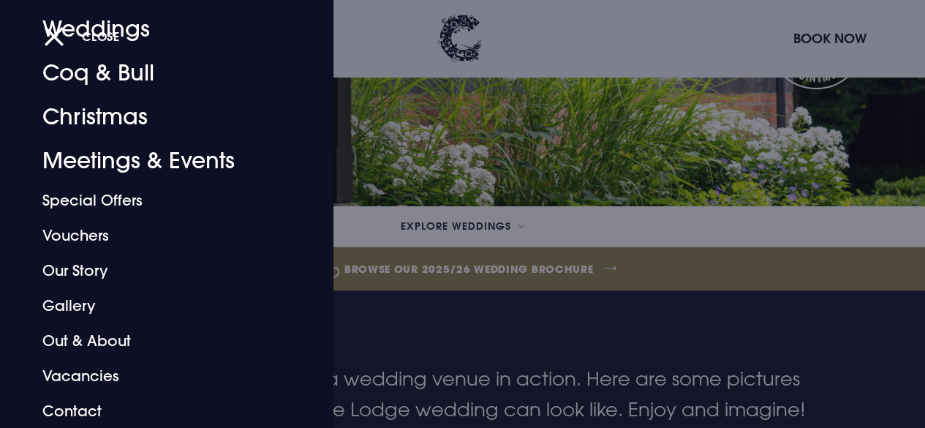
scroll to position [0, 0]
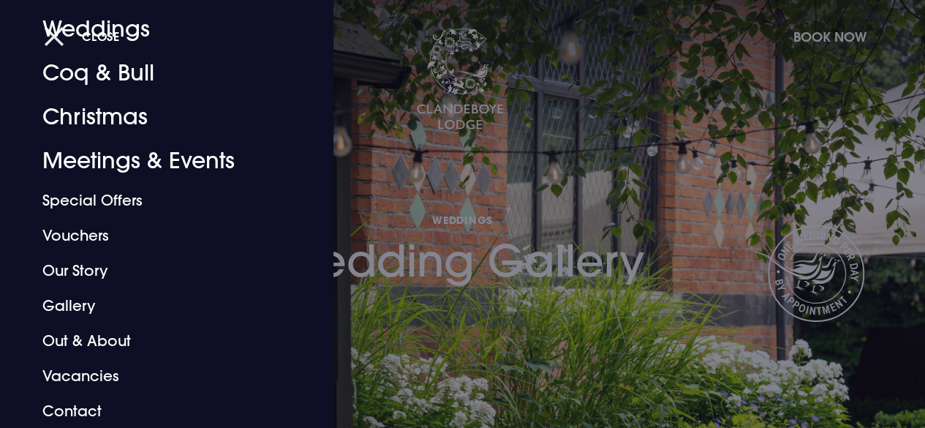
click at [107, 29] on span "Close" at bounding box center [101, 36] width 38 height 15
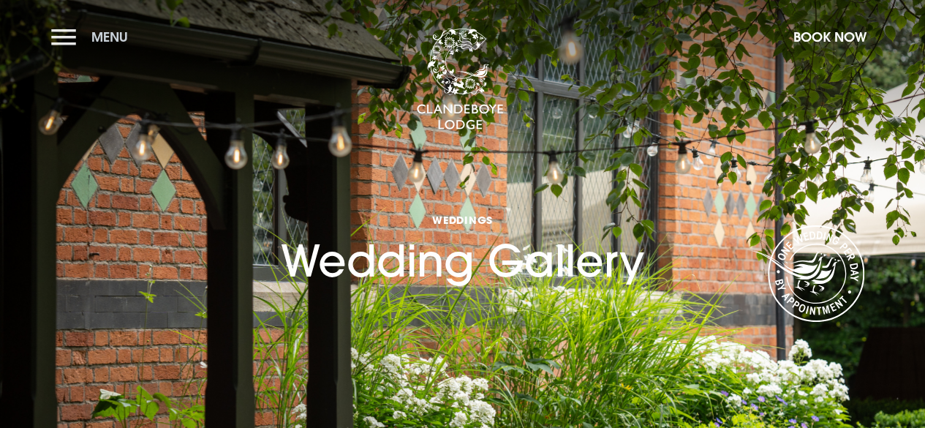
click at [77, 26] on button "Menu" at bounding box center [93, 36] width 84 height 31
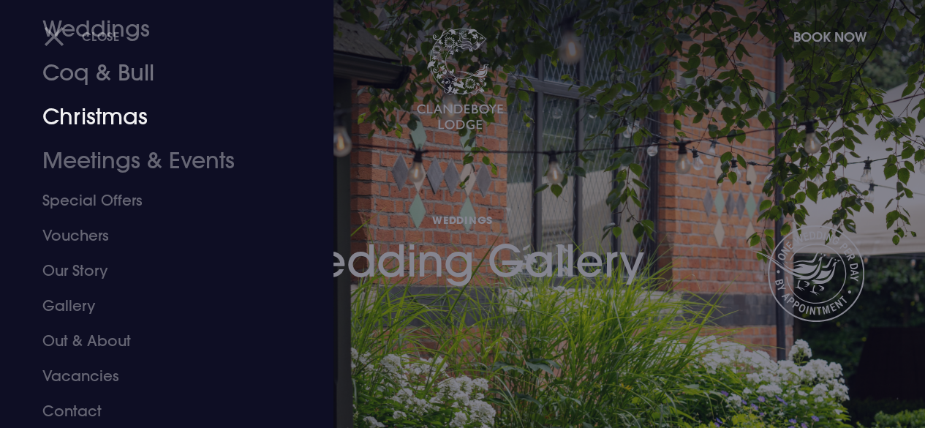
click at [82, 113] on link "Christmas" at bounding box center [156, 117] width 229 height 44
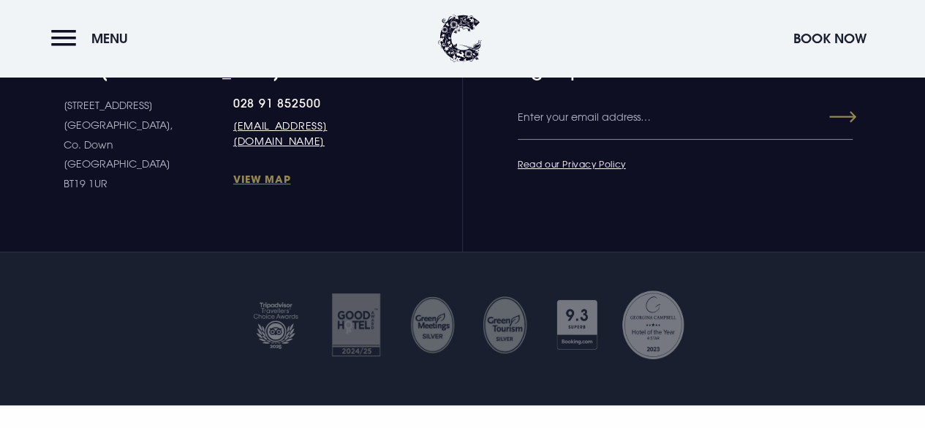
scroll to position [2961, 0]
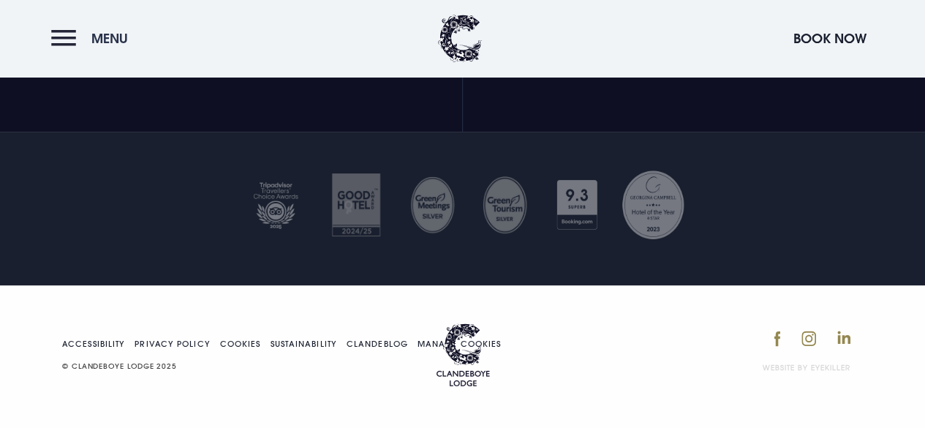
click at [100, 40] on span "Menu" at bounding box center [109, 38] width 37 height 17
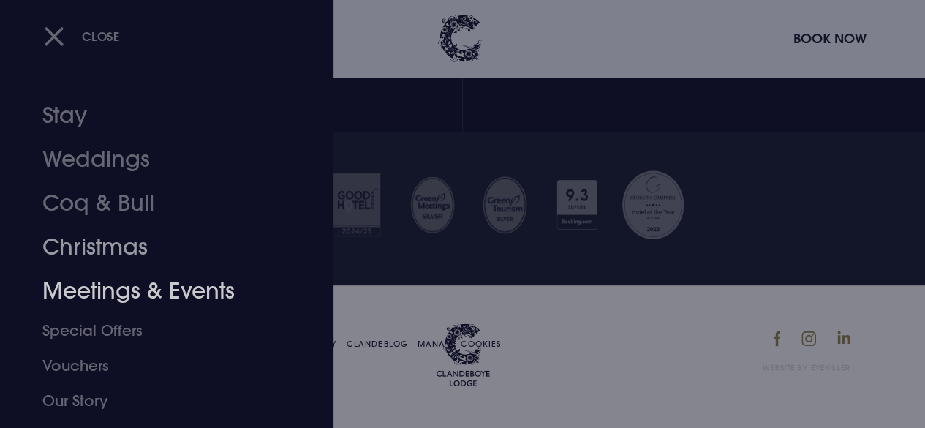
click at [116, 279] on link "Meetings & Events" at bounding box center [156, 291] width 229 height 44
